Goal: Find specific page/section: Find specific page/section

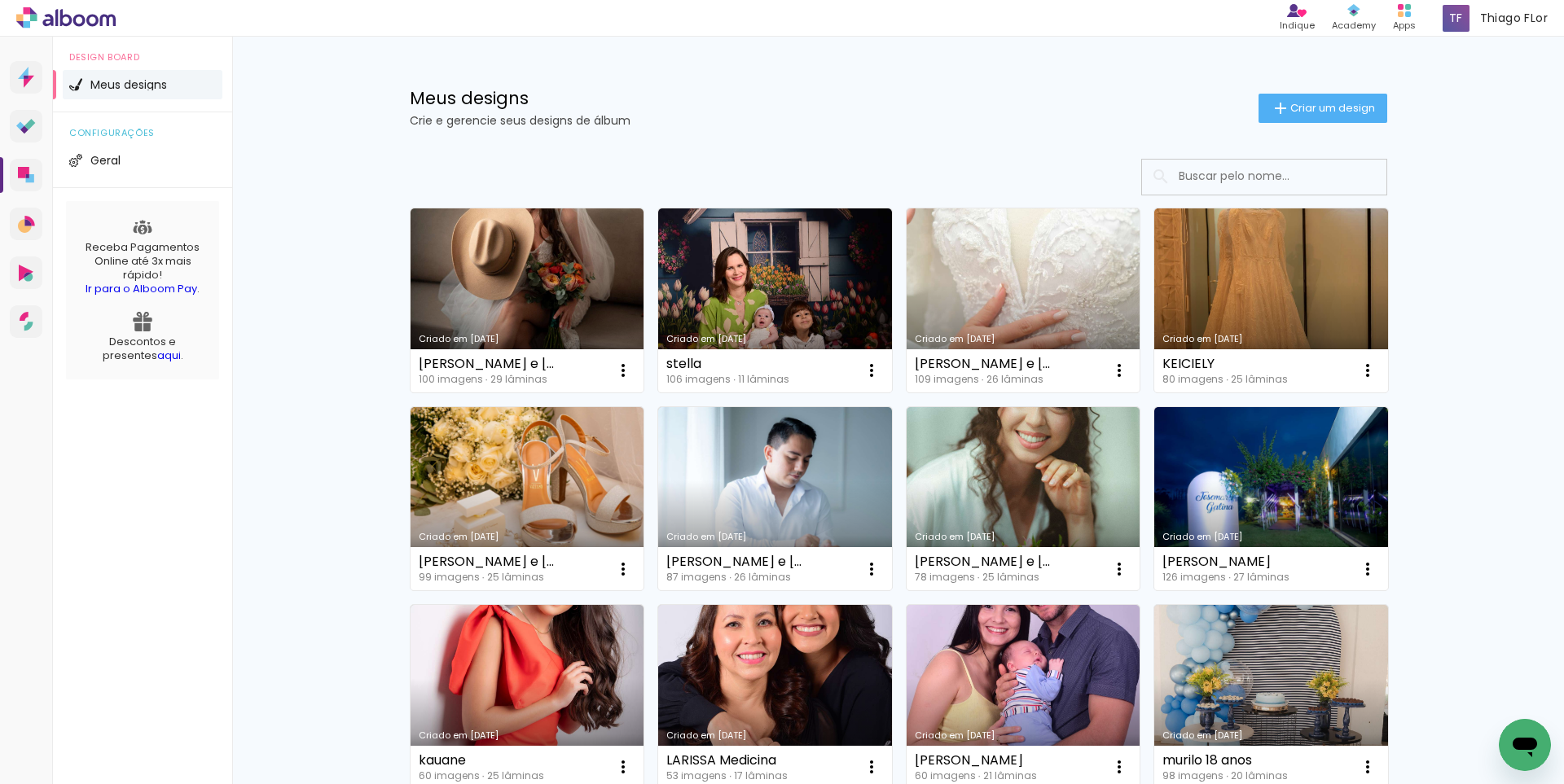
click at [1221, 185] on input at bounding box center [1286, 176] width 232 height 33
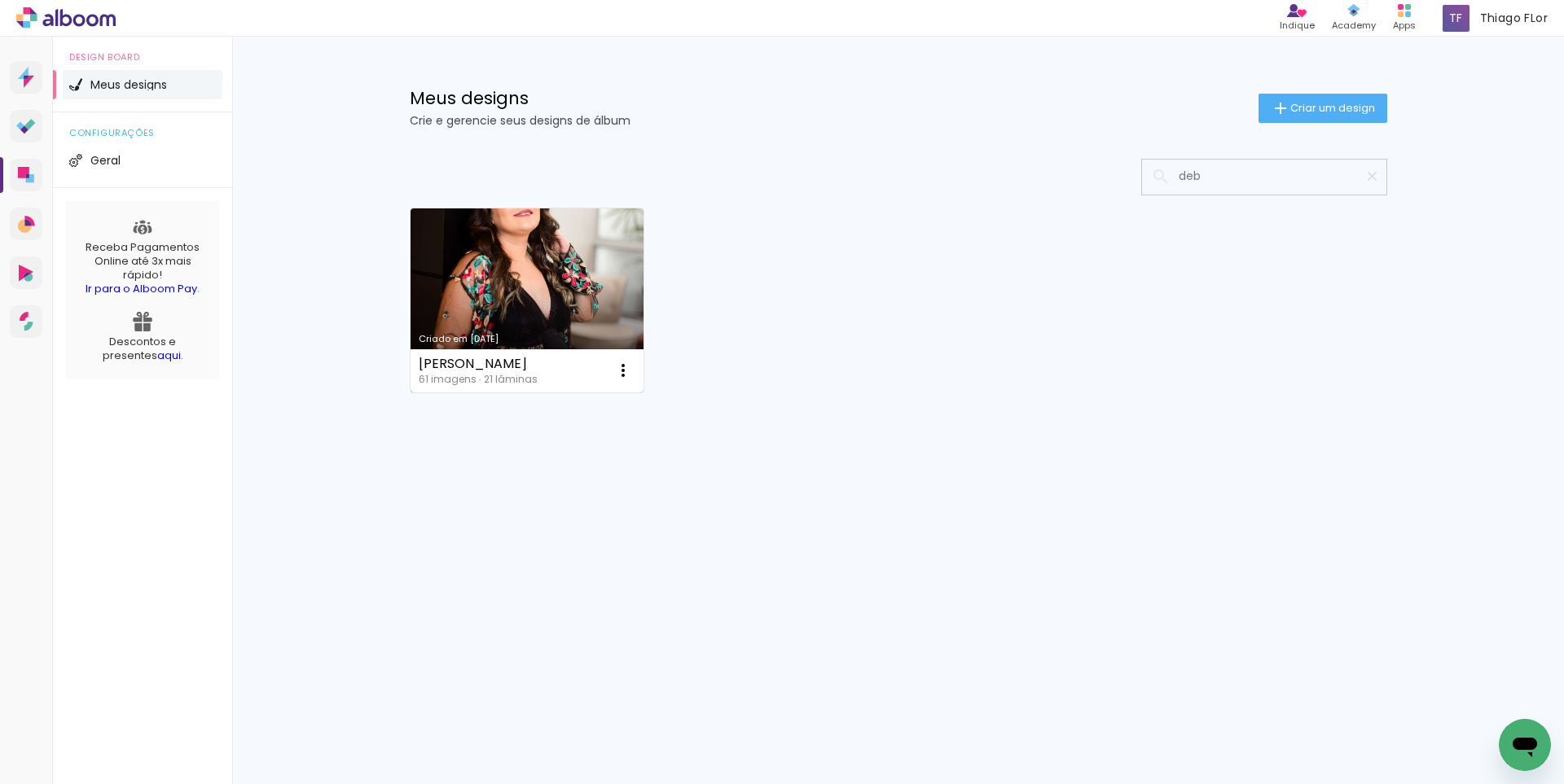
type input "deb"
type paper-input "deb"
click at [556, 260] on link "Criado em [DATE]" at bounding box center [527, 300] width 233 height 184
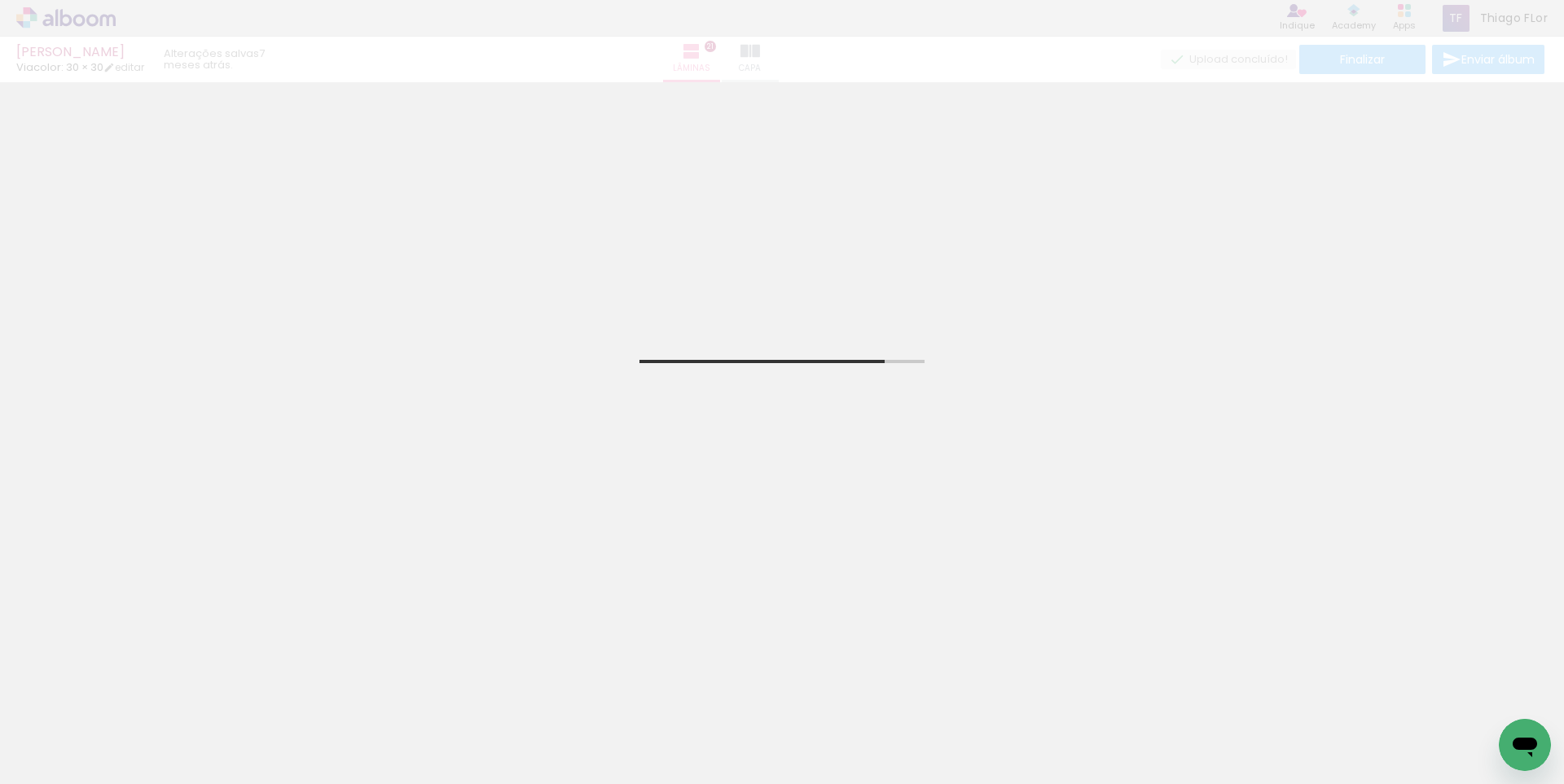
scroll to position [326, 0]
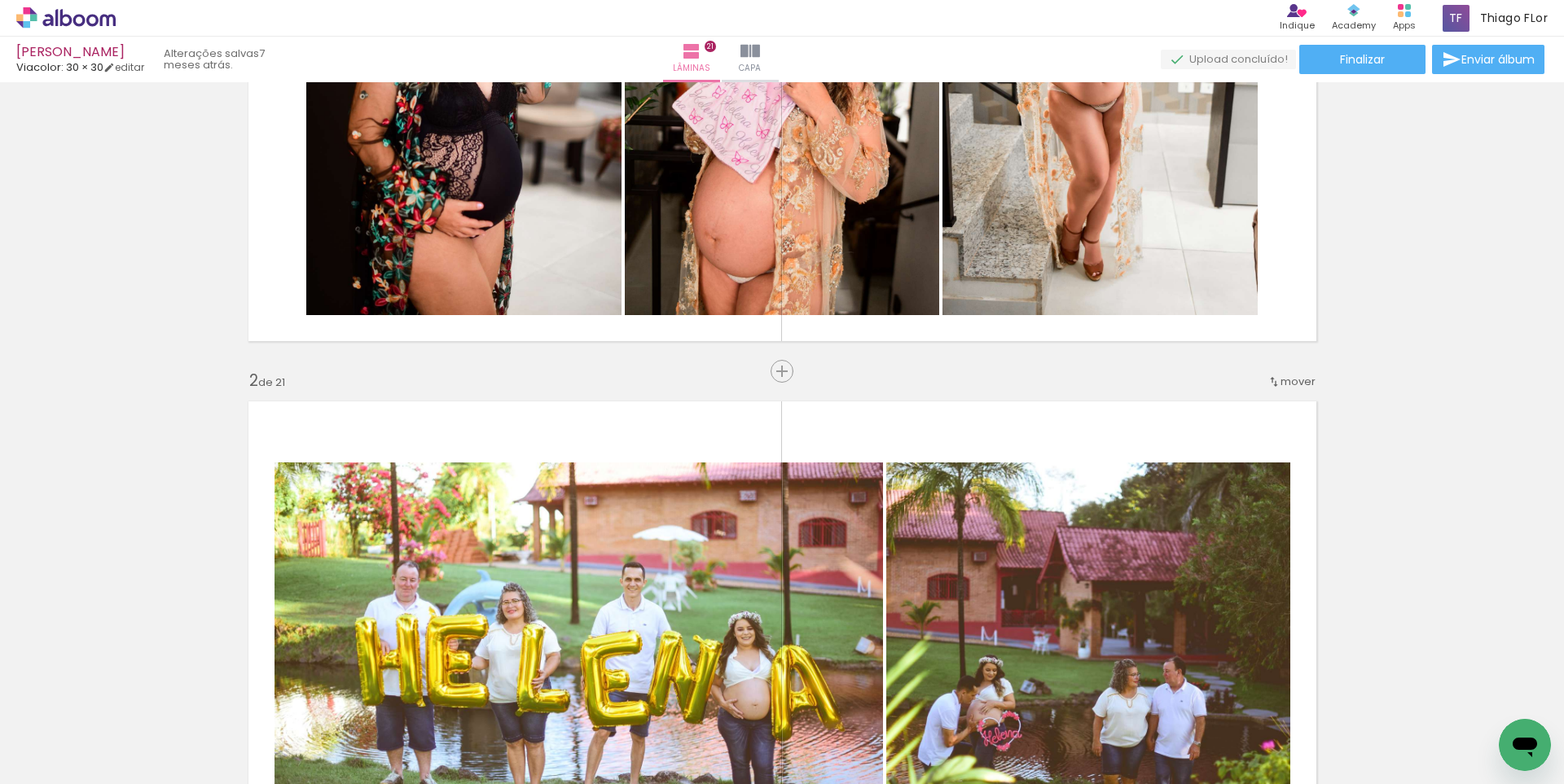
drag, startPoint x: 637, startPoint y: 739, endPoint x: 692, endPoint y: 748, distance: 55.7
click at [692, 748] on div at bounding box center [711, 729] width 81 height 54
click at [527, 743] on div at bounding box center [529, 729] width 81 height 54
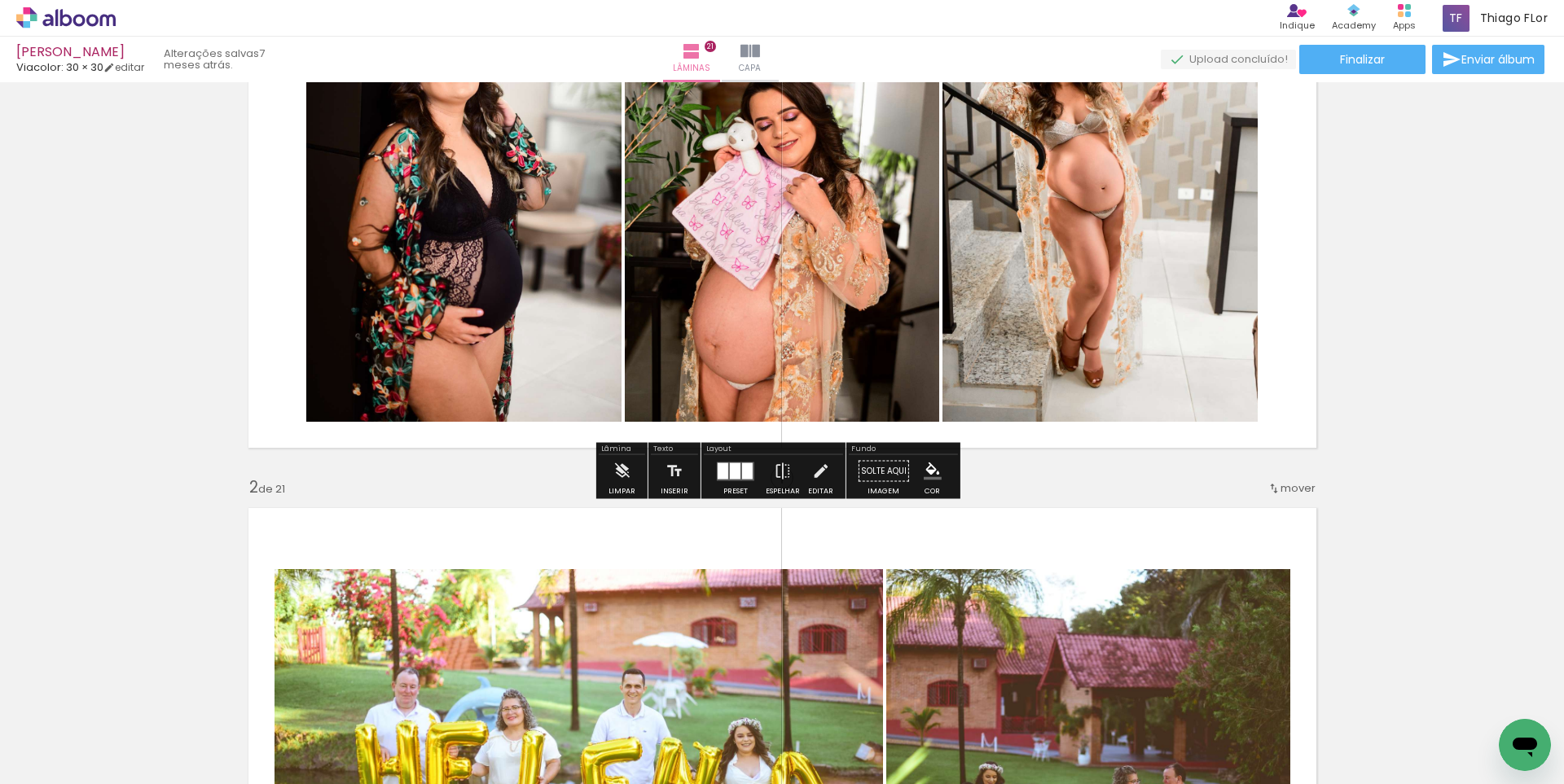
scroll to position [0, 0]
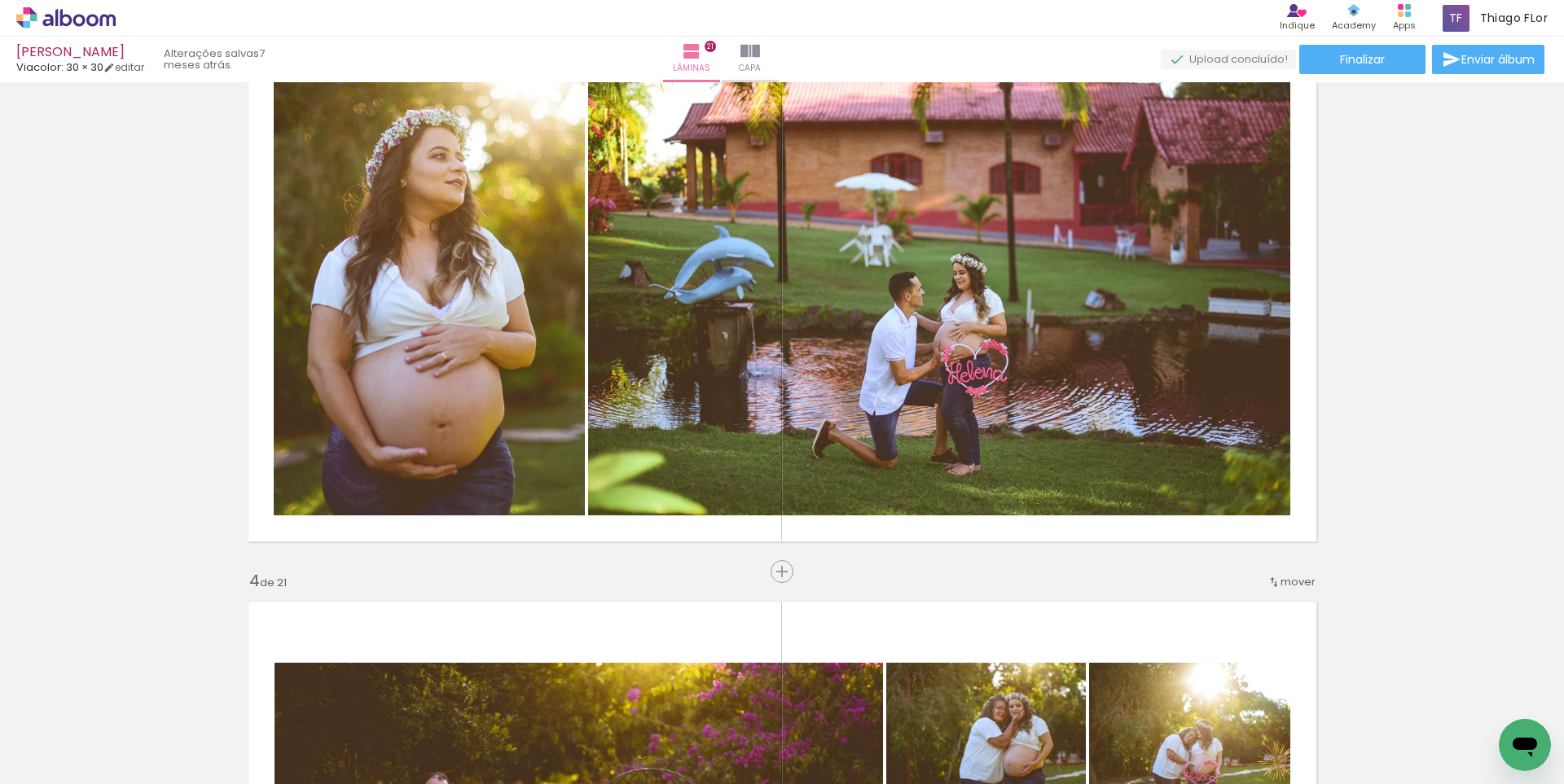
scroll to position [1303, 0]
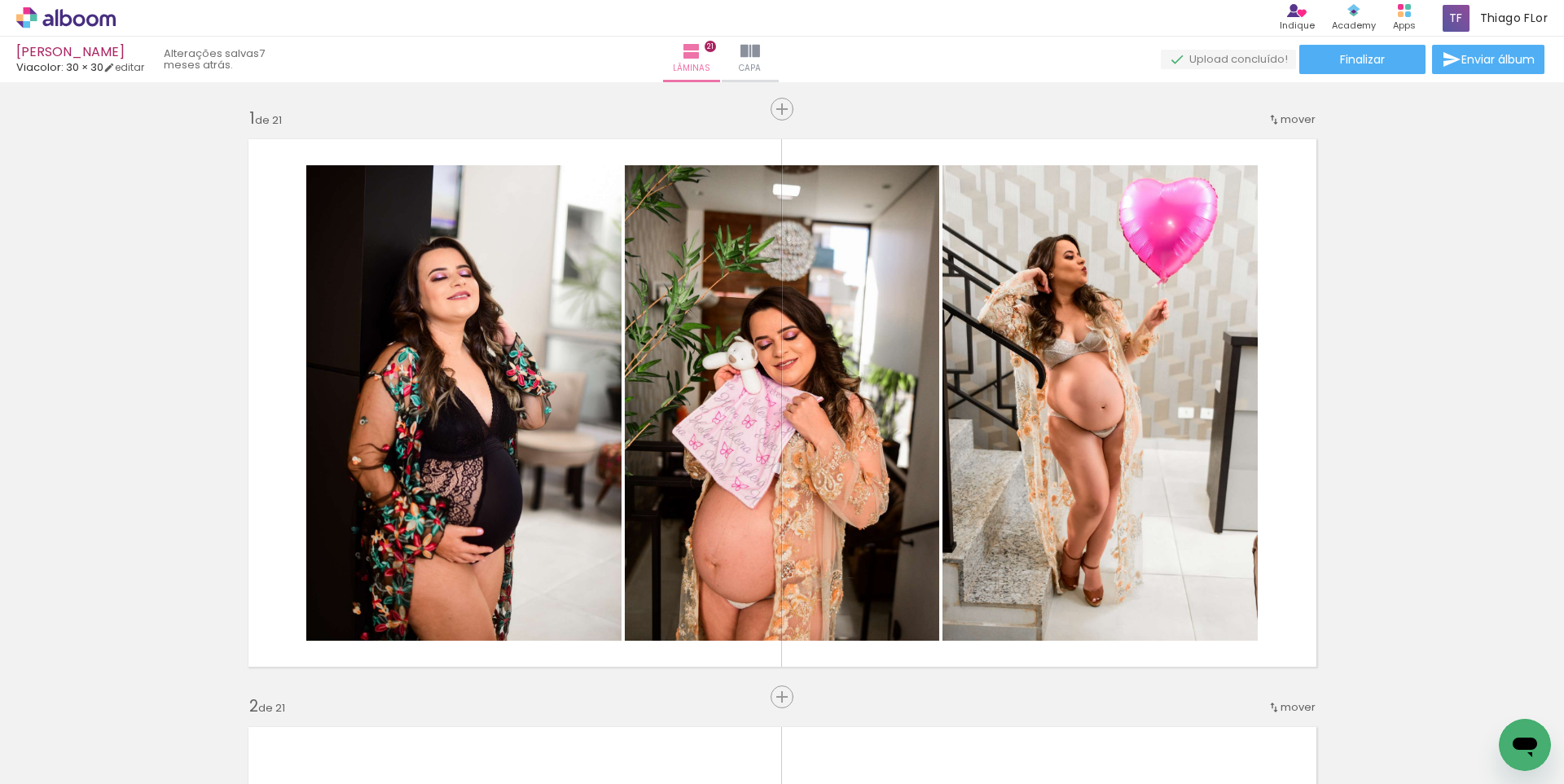
scroll to position [1303, 0]
